Goal: Complete application form

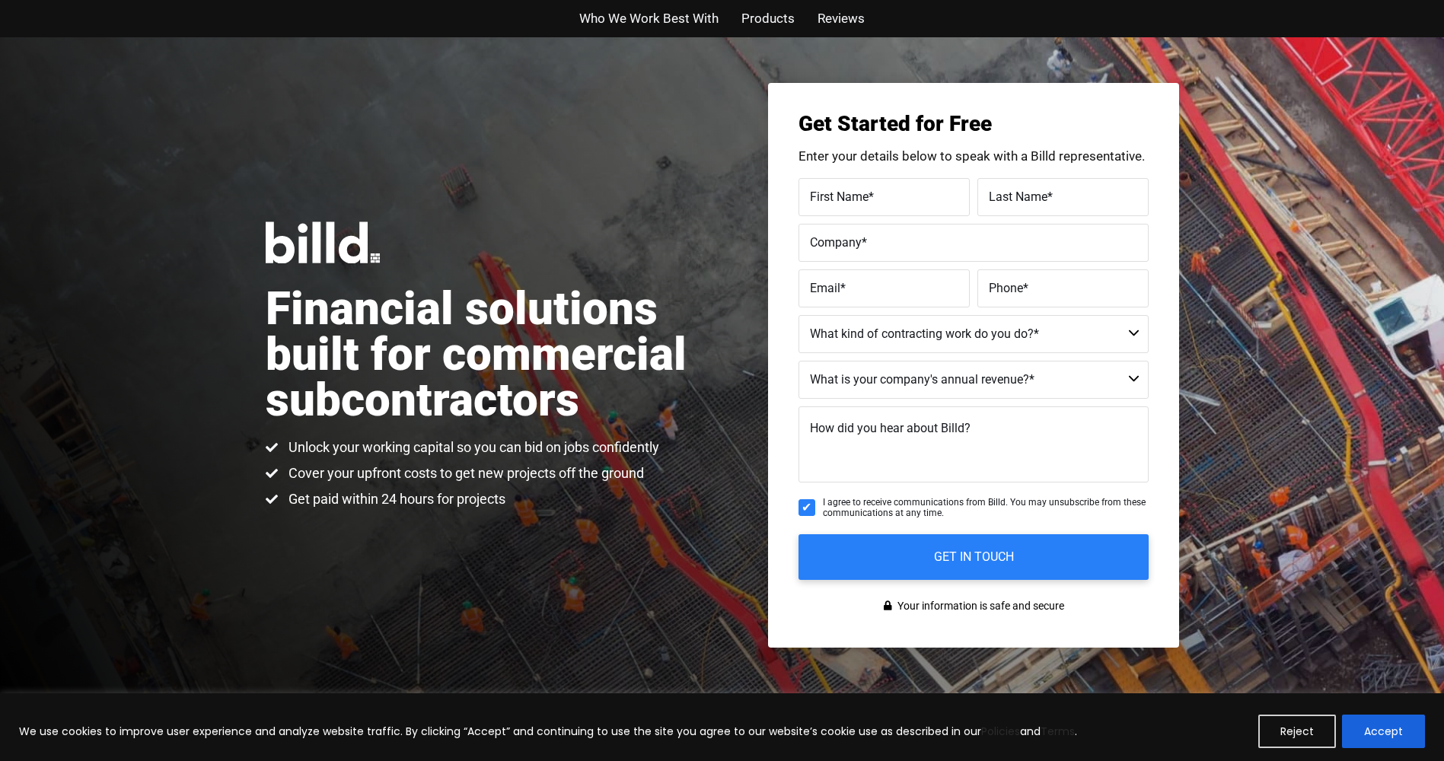
click at [878, 190] on label "First Name *" at bounding box center [884, 197] width 148 height 22
click at [878, 190] on input "First Name *" at bounding box center [883, 197] width 171 height 38
type input "[PERSON_NAME]"
type input "o"
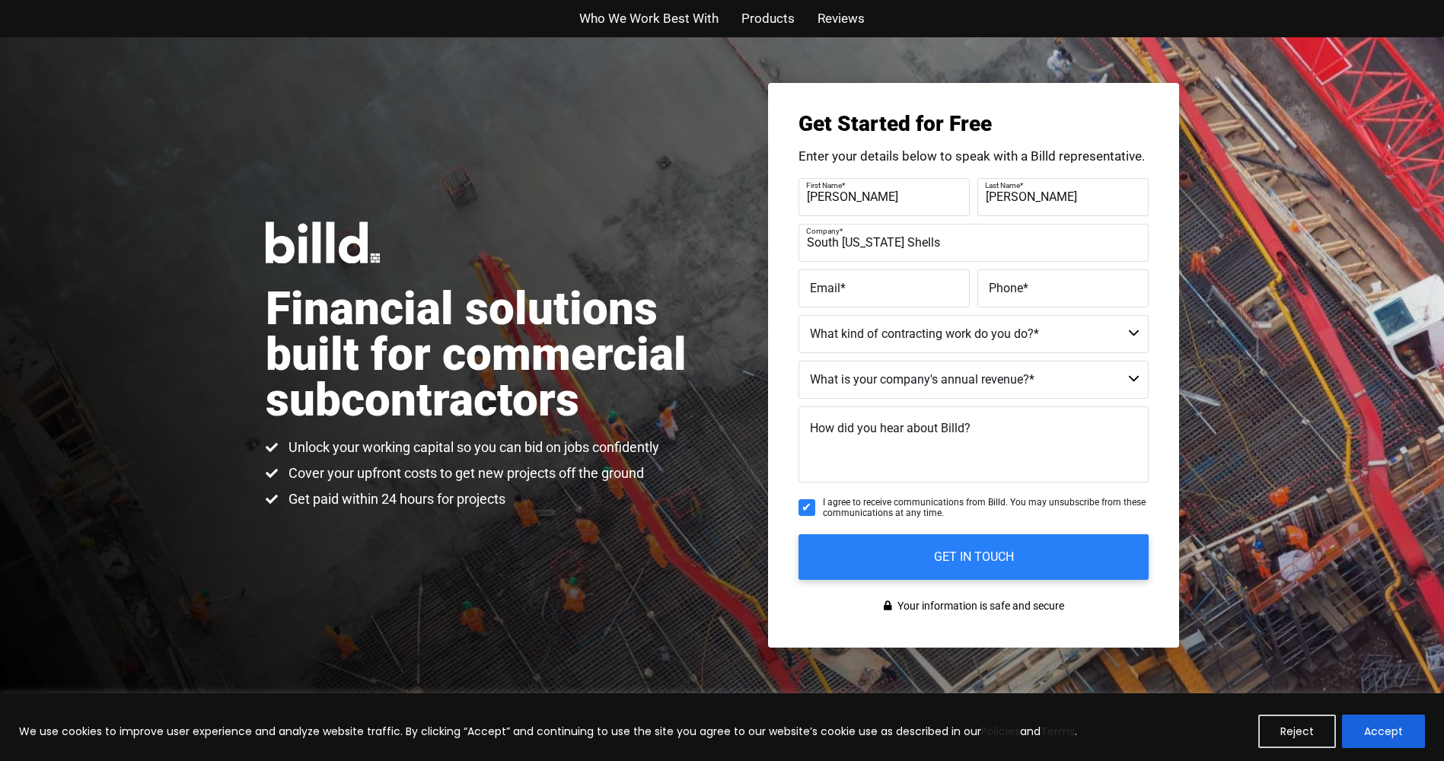
type input "South [US_STATE] Shells Inc."
type input "[PERSON_NAME][EMAIL_ADDRESS][DOMAIN_NAME]"
type input "[PHONE_NUMBER]"
click at [920, 336] on select "Commercial Commercial and Residential Residential Not a Contractor" at bounding box center [973, 334] width 350 height 38
select select "Commercial and Residential"
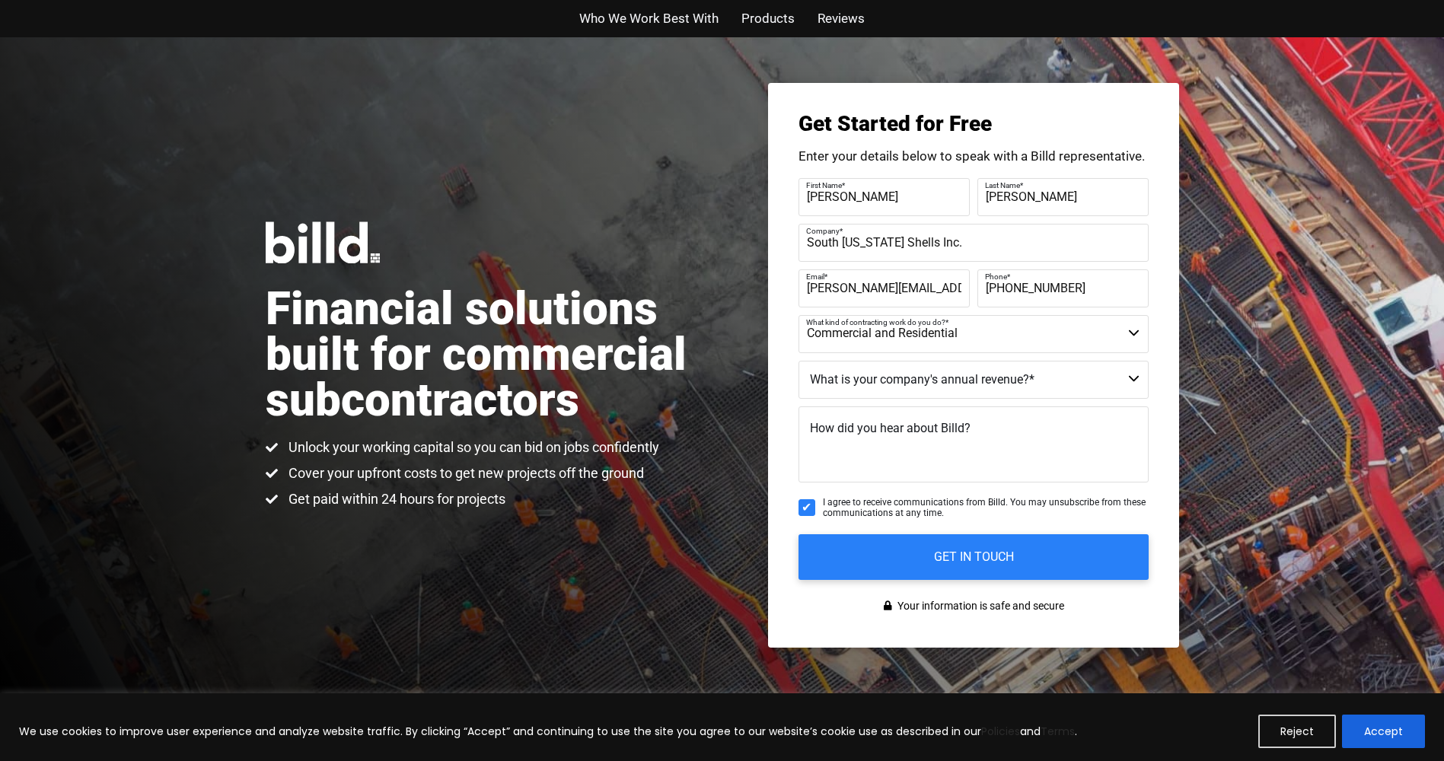
click at [798, 315] on select "Commercial Commercial and Residential Residential Not a Contractor" at bounding box center [973, 334] width 350 height 38
click at [928, 372] on select "$40M + $25M - $40M $8M - $25M $4M - $8M $2M - $4M $1M - $2M Less than $1M" at bounding box center [973, 380] width 350 height 38
click at [798, 361] on select "$40M + $25M - $40M $8M - $25M $4M - $8M $2M - $4M $1M - $2M Less than $1M" at bounding box center [973, 380] width 350 height 38
click at [969, 374] on select "$40M + $25M - $40M $8M - $25M $4M - $8M $2M - $4M $1M - $2M Less than $1M" at bounding box center [973, 380] width 350 height 38
select select "$4M - $8M"
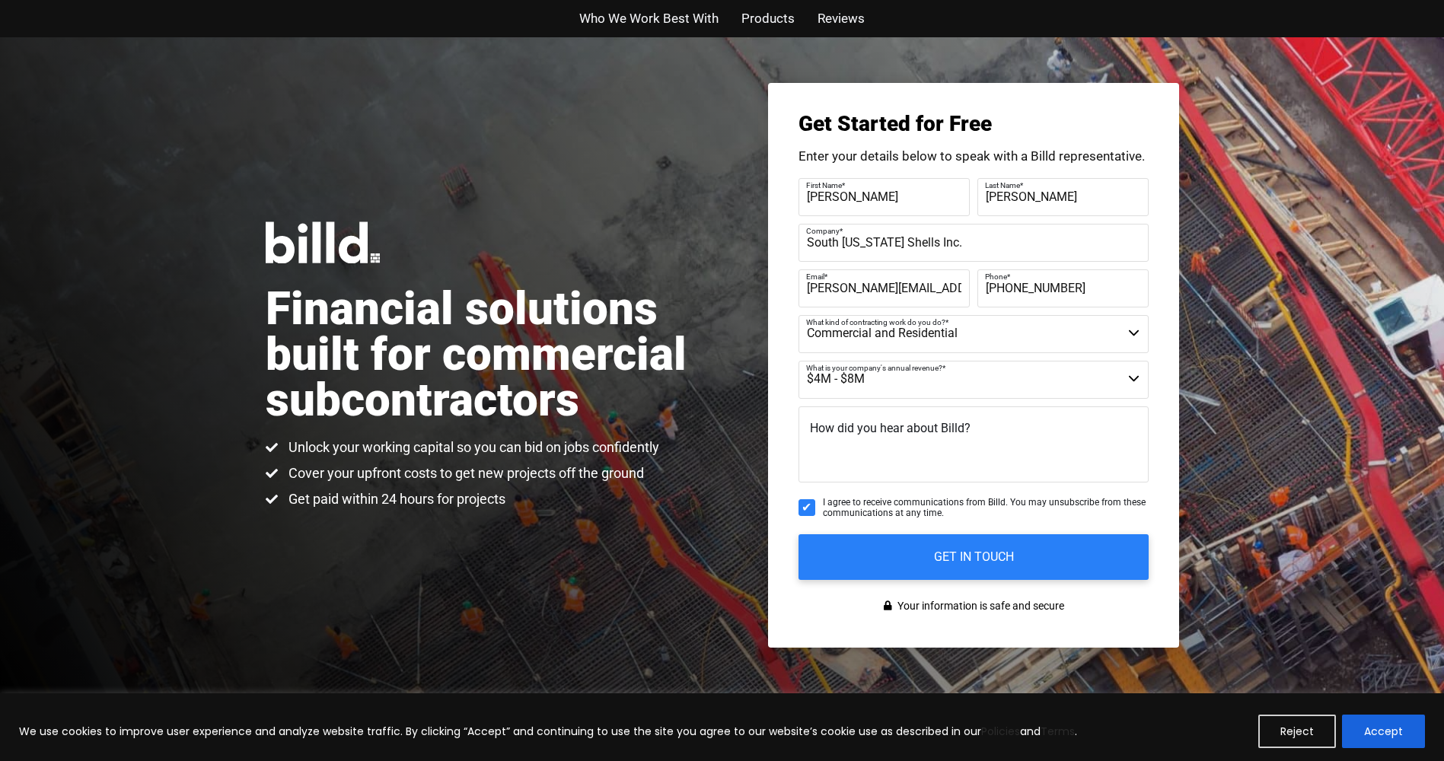
click at [798, 361] on select "$40M + $25M - $40M $8M - $25M $4M - $8M $2M - $4M $1M - $2M Less than $1M" at bounding box center [973, 380] width 350 height 38
click at [860, 433] on span "How did you hear about Billd?" at bounding box center [890, 428] width 161 height 14
click at [860, 433] on textarea "How did you hear about Billd?" at bounding box center [973, 444] width 350 height 76
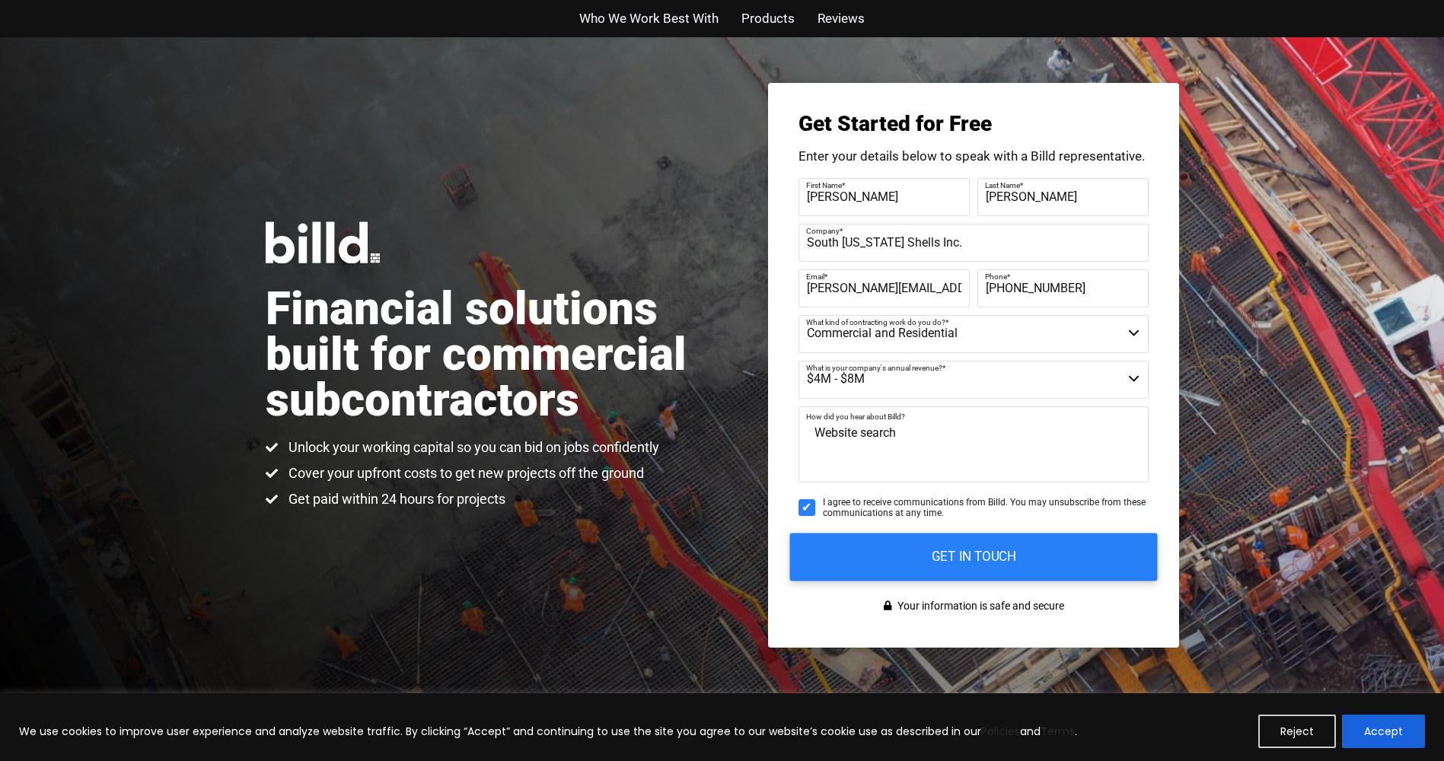
type textarea "Website search"
click at [949, 557] on input "GET IN TOUCH" at bounding box center [973, 557] width 368 height 48
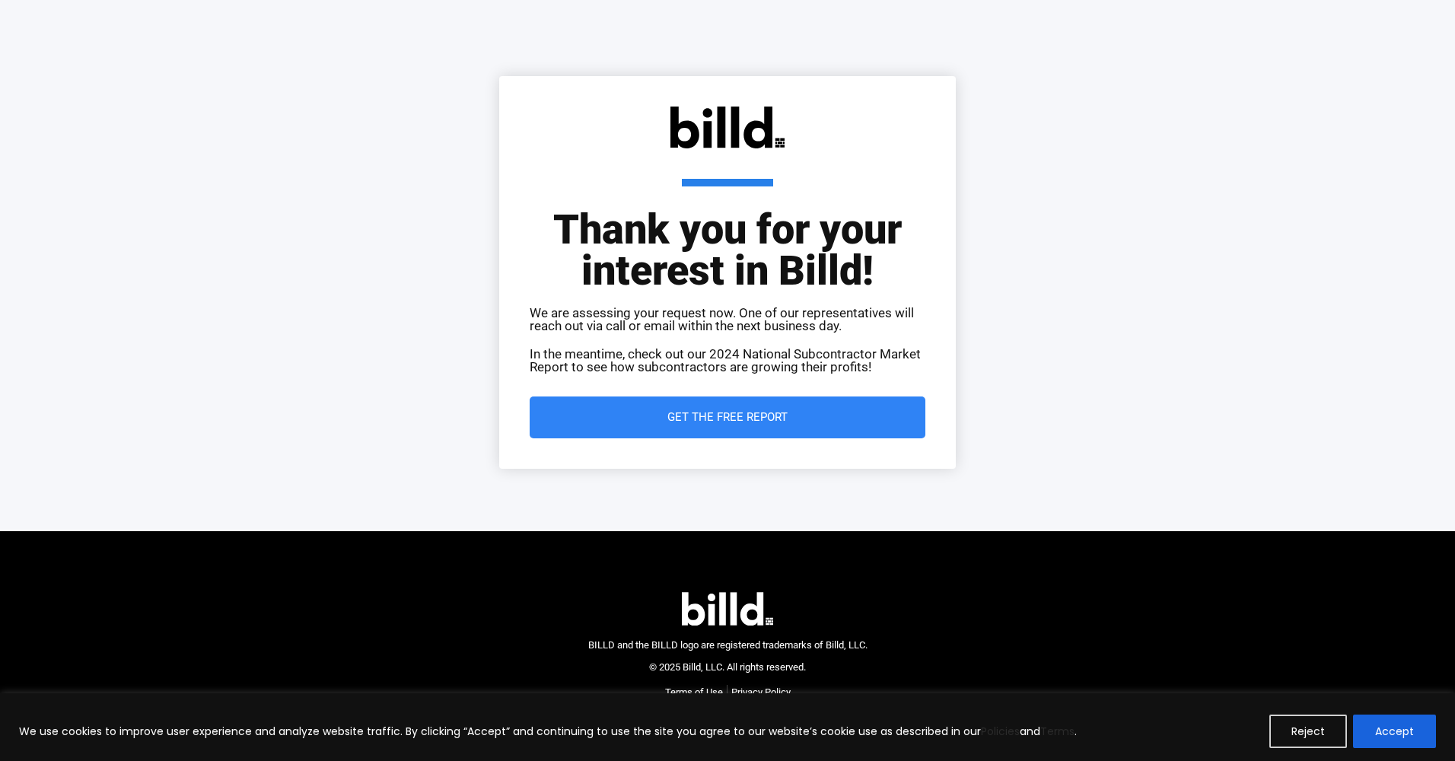
click at [321, 287] on div "Thank you for your interest in Billd! We are assessing your request now. One of…" at bounding box center [727, 265] width 1455 height 530
click at [748, 412] on span "Get the Free Report" at bounding box center [728, 417] width 120 height 11
